Goal: Navigation & Orientation: Find specific page/section

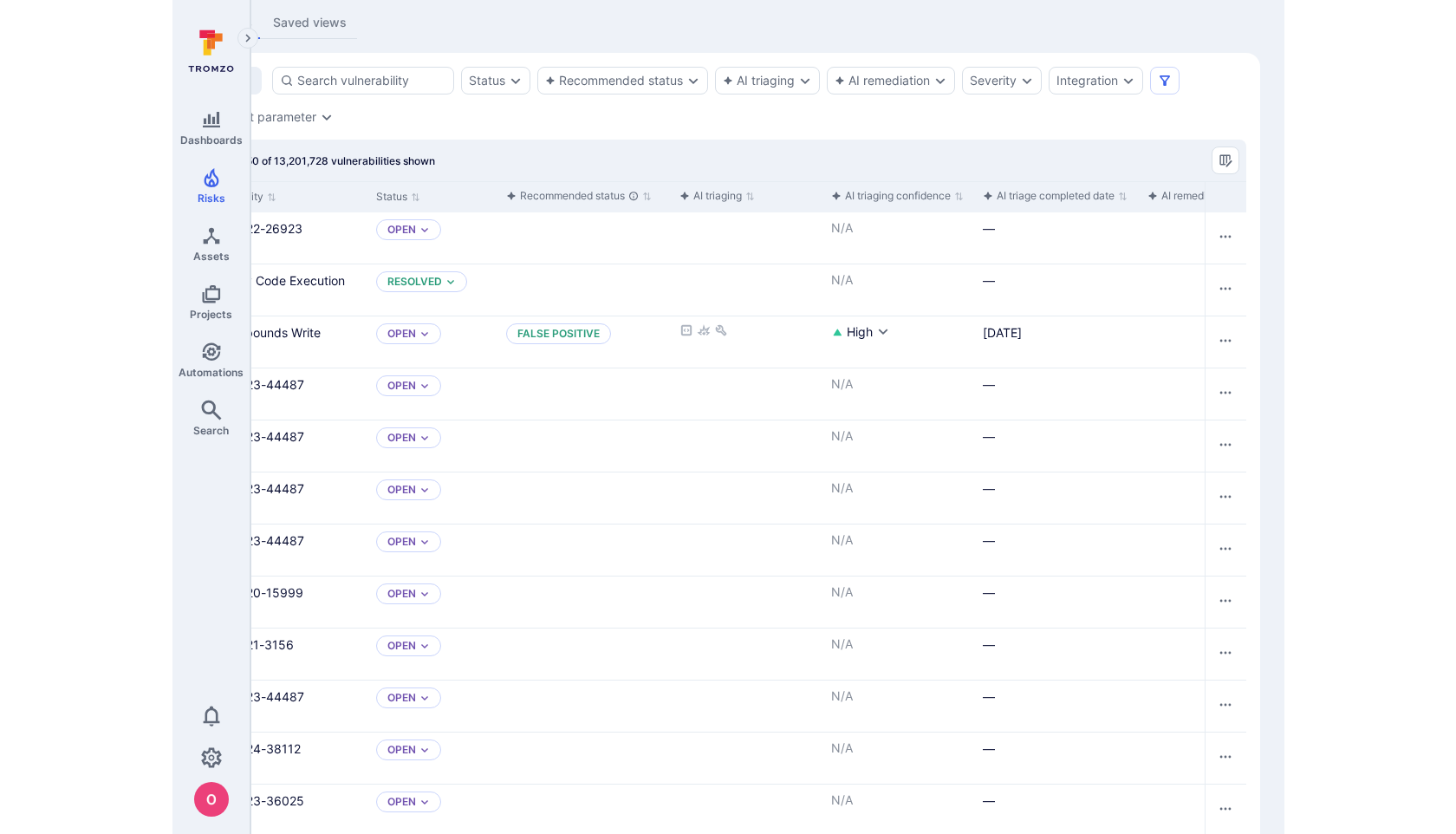
scroll to position [347, 0]
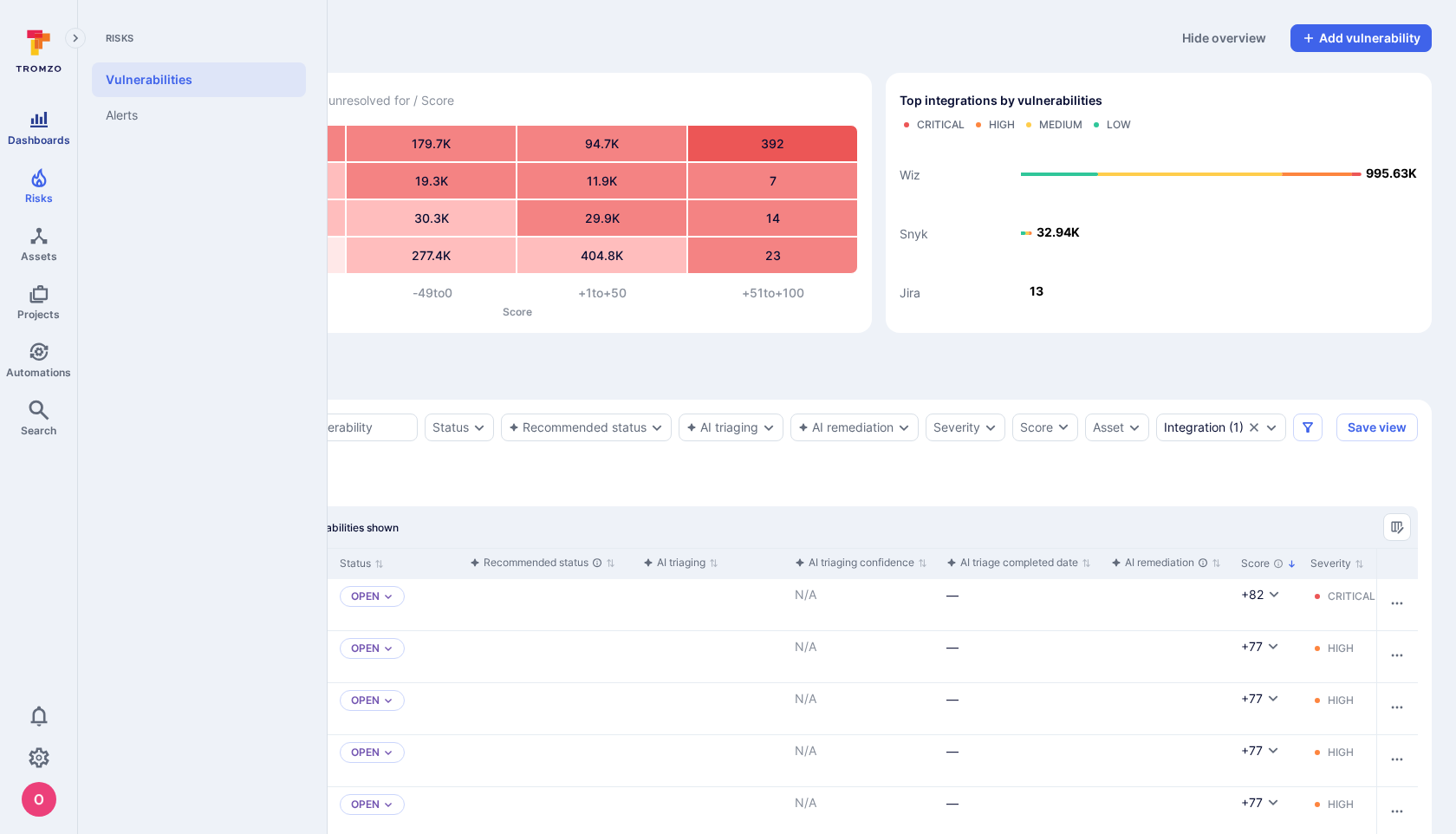
click at [46, 124] on icon "Dashboards" at bounding box center [39, 120] width 21 height 21
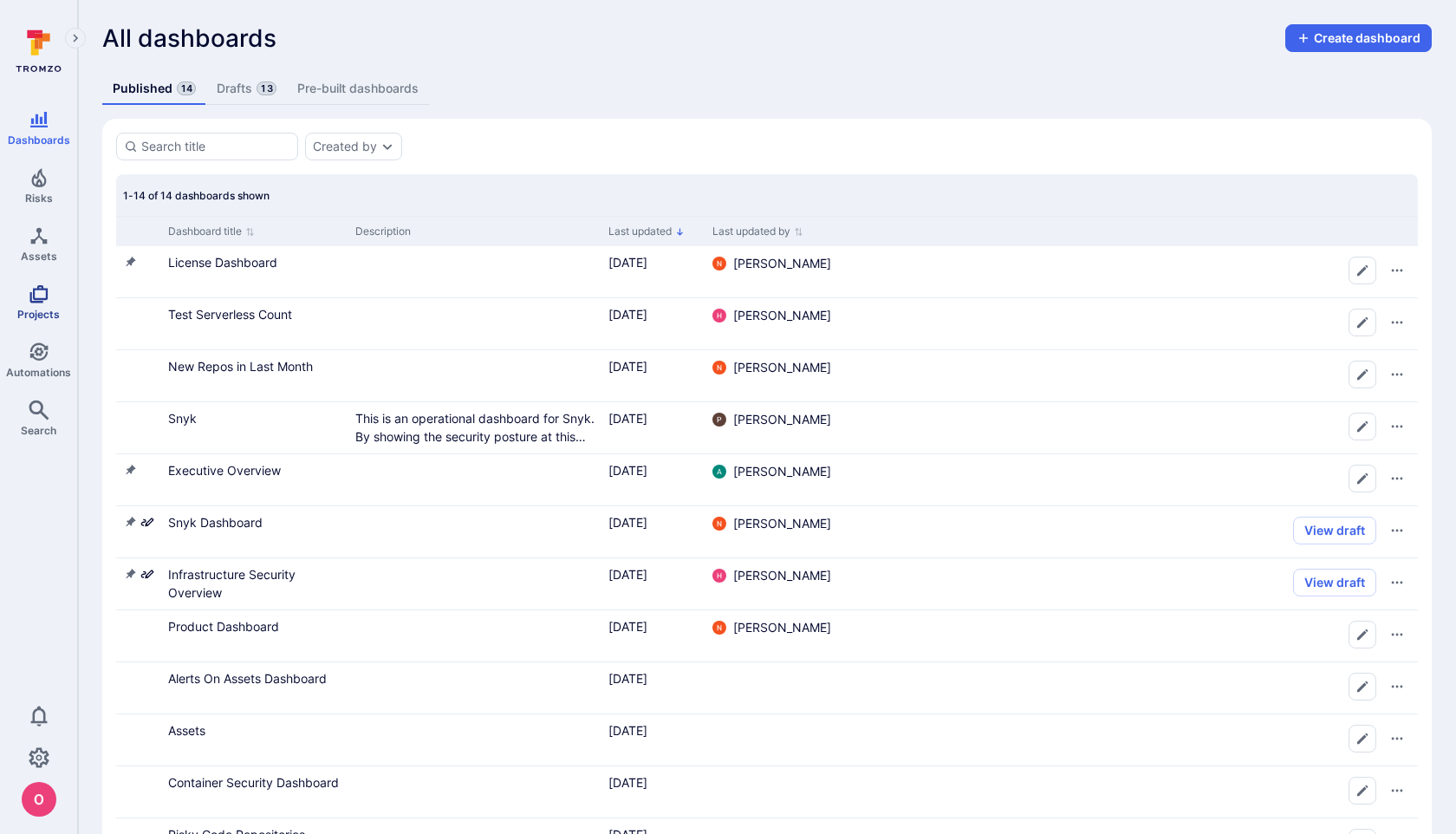
click at [44, 287] on icon "Projects" at bounding box center [39, 294] width 18 height 18
